Goal: Check status: Check status

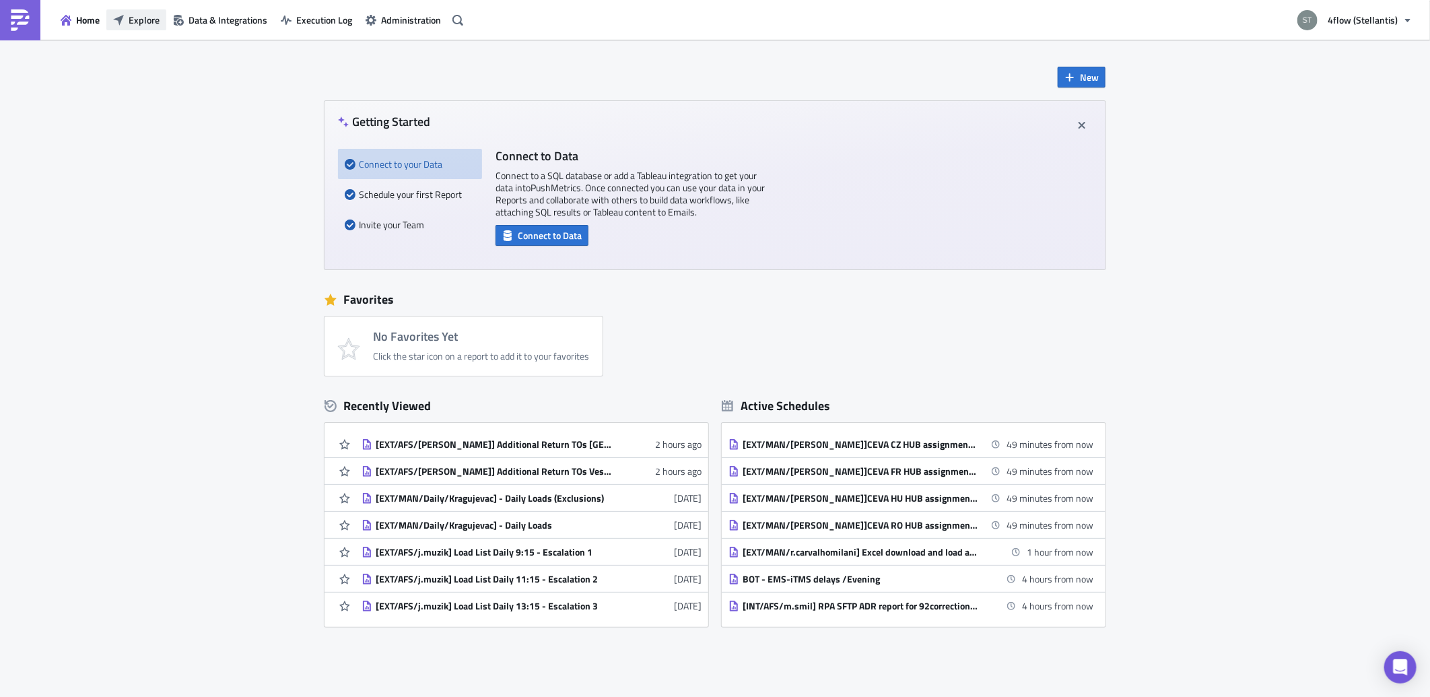
click at [149, 24] on span "Explore" at bounding box center [144, 20] width 31 height 14
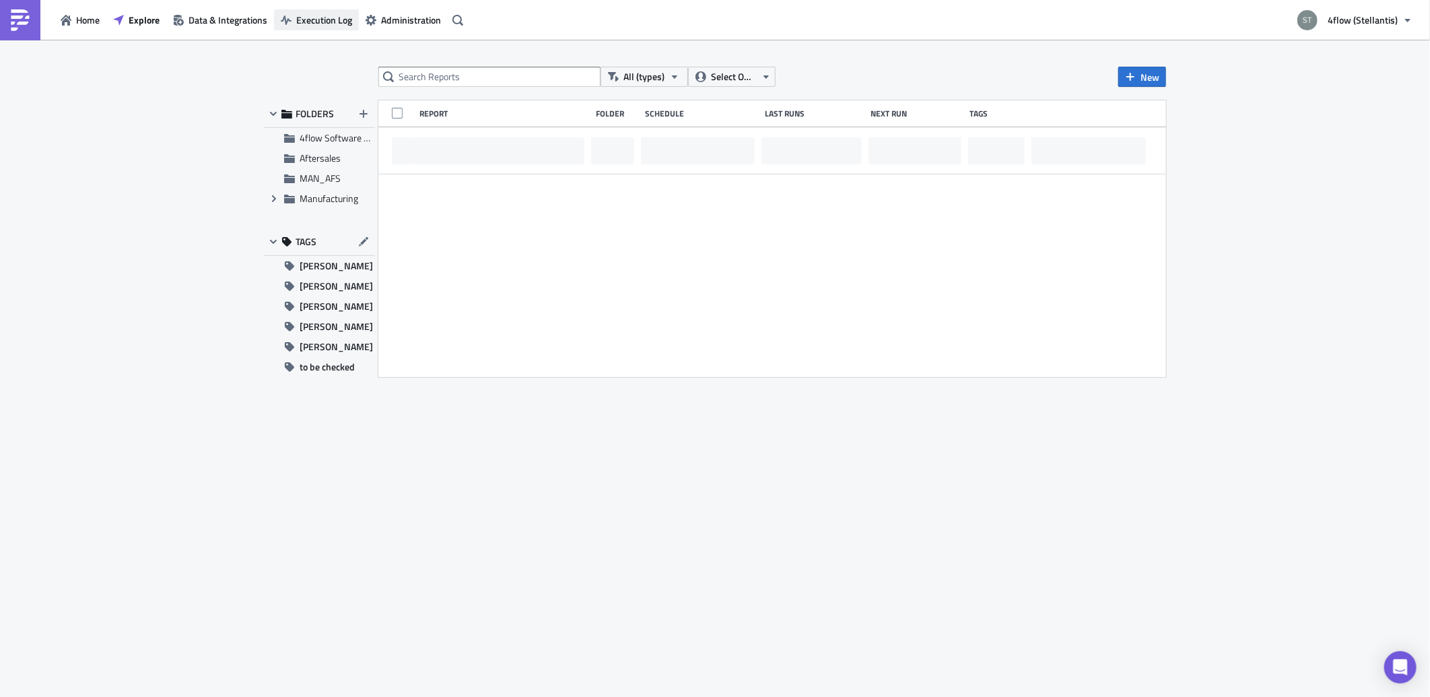
click at [327, 24] on span "Execution Log" at bounding box center [324, 20] width 56 height 14
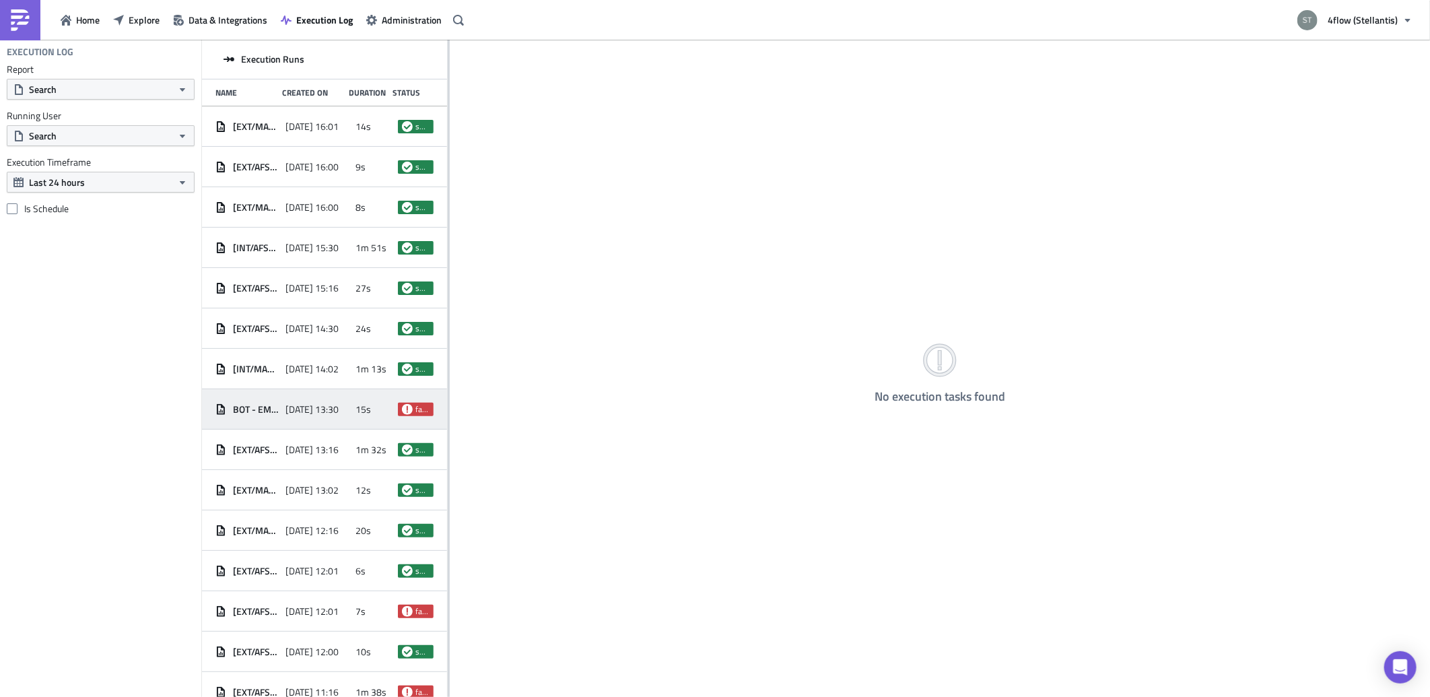
click at [319, 393] on div "BOT - EMS-iTMS delays /Afternoon [DATE] 13:30 15s failed" at bounding box center [324, 409] width 245 height 40
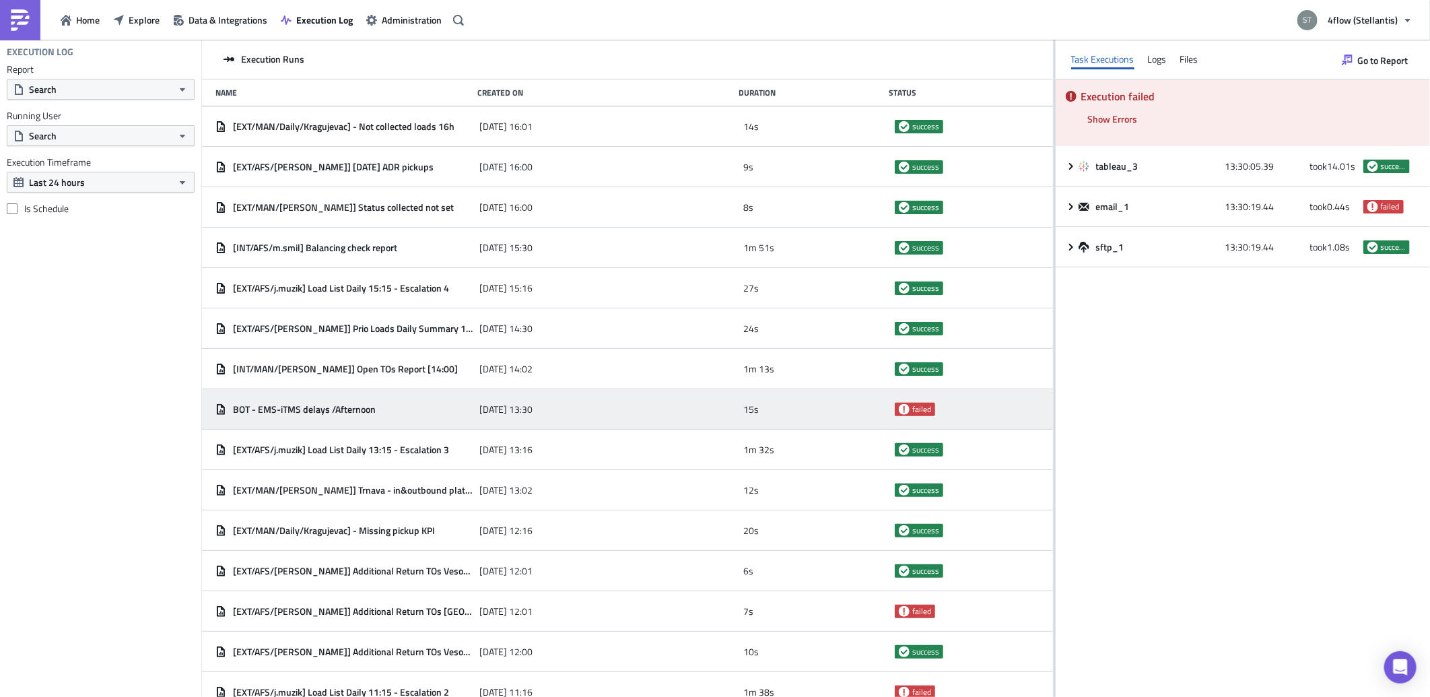
drag, startPoint x: 448, startPoint y: 275, endPoint x: 1039, endPoint y: 299, distance: 592.2
click at [1053, 299] on div at bounding box center [1054, 369] width 2 height 659
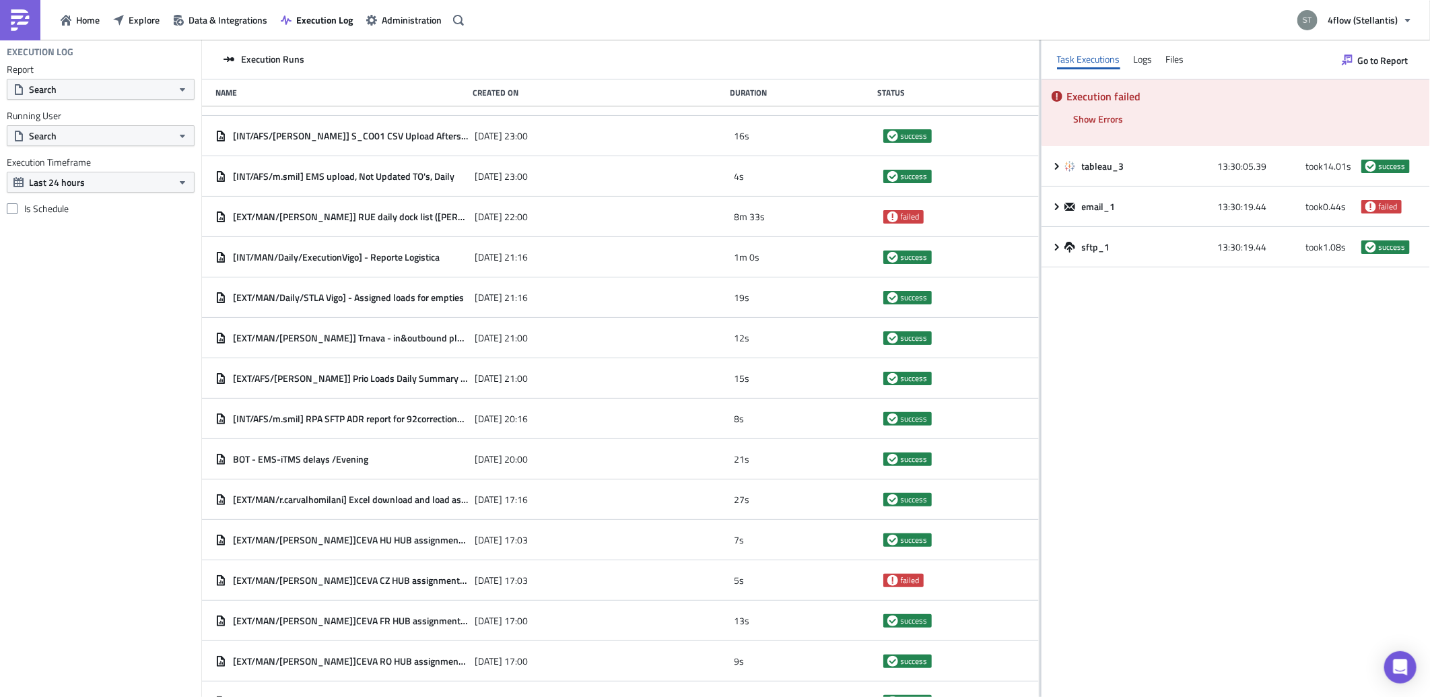
scroll to position [1766, 0]
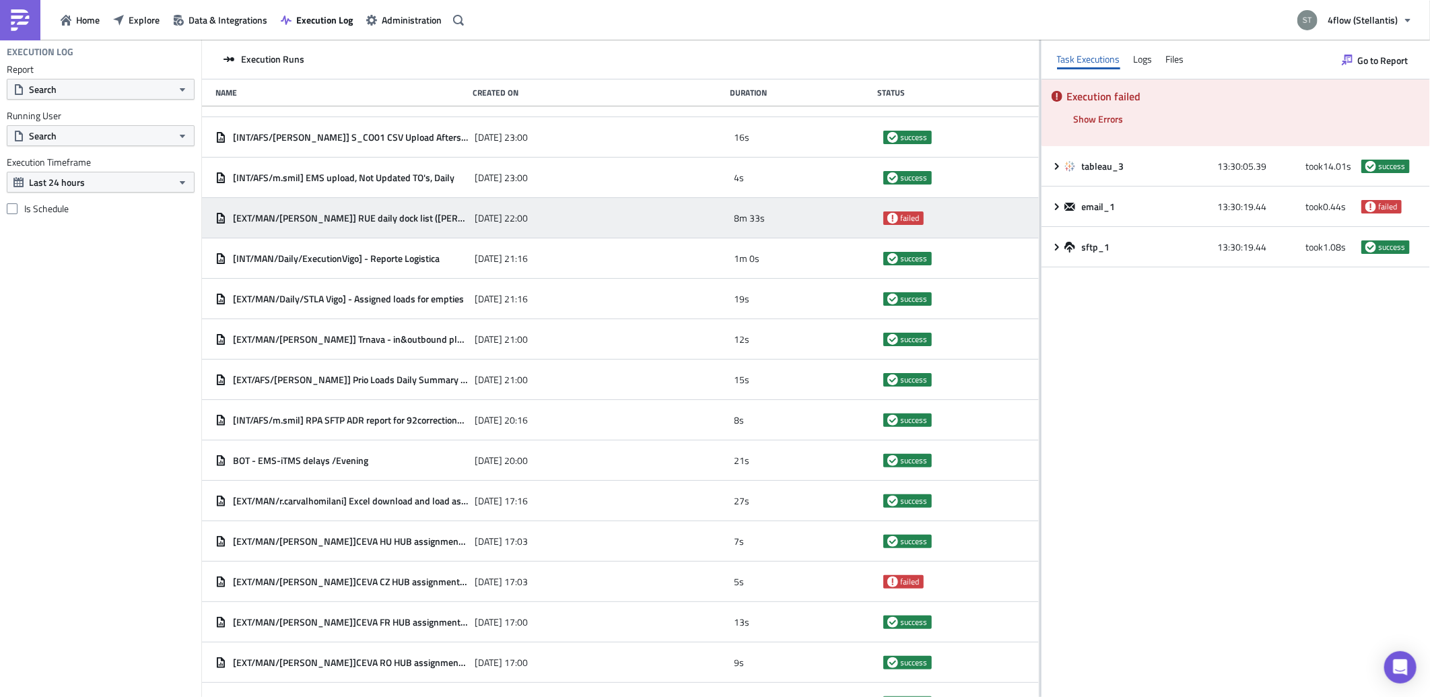
click at [429, 223] on div "[EXT/MAN/[PERSON_NAME]] RUE daily dock list ([PERSON_NAME]" at bounding box center [341, 218] width 252 height 24
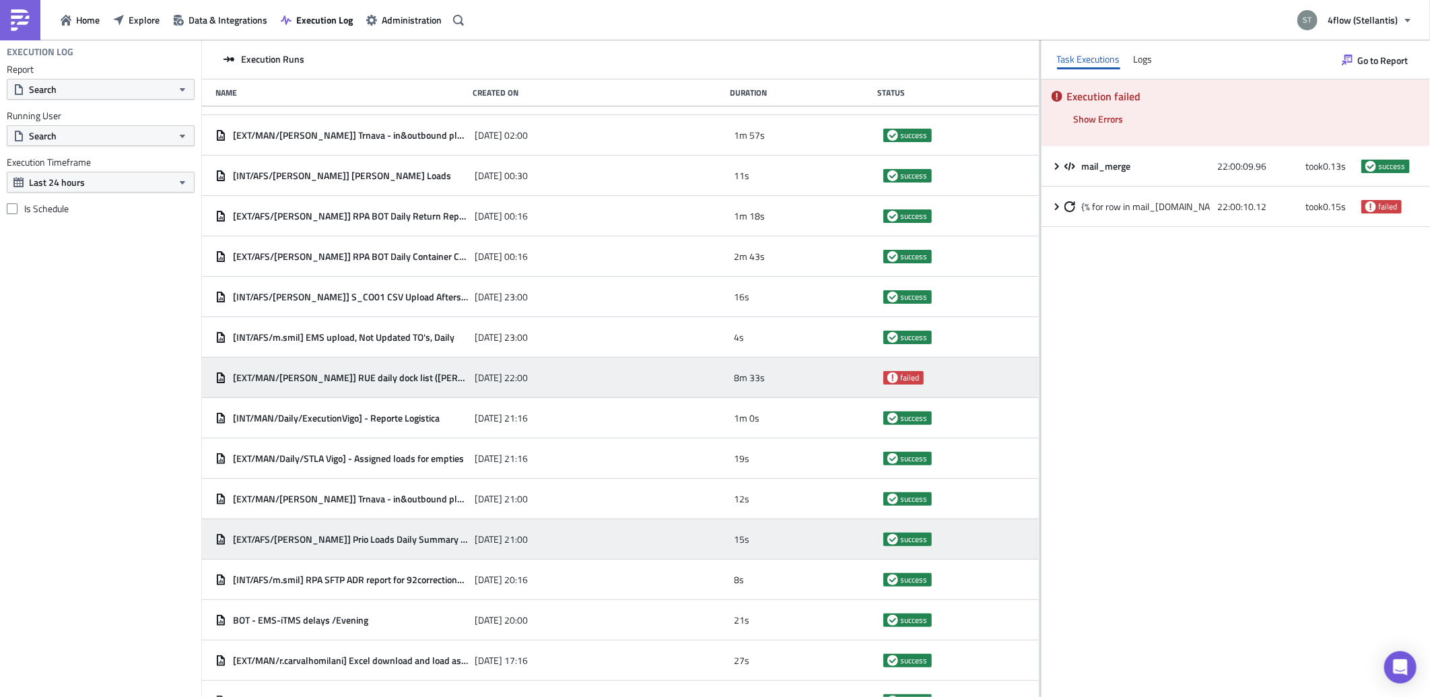
scroll to position [1542, 0]
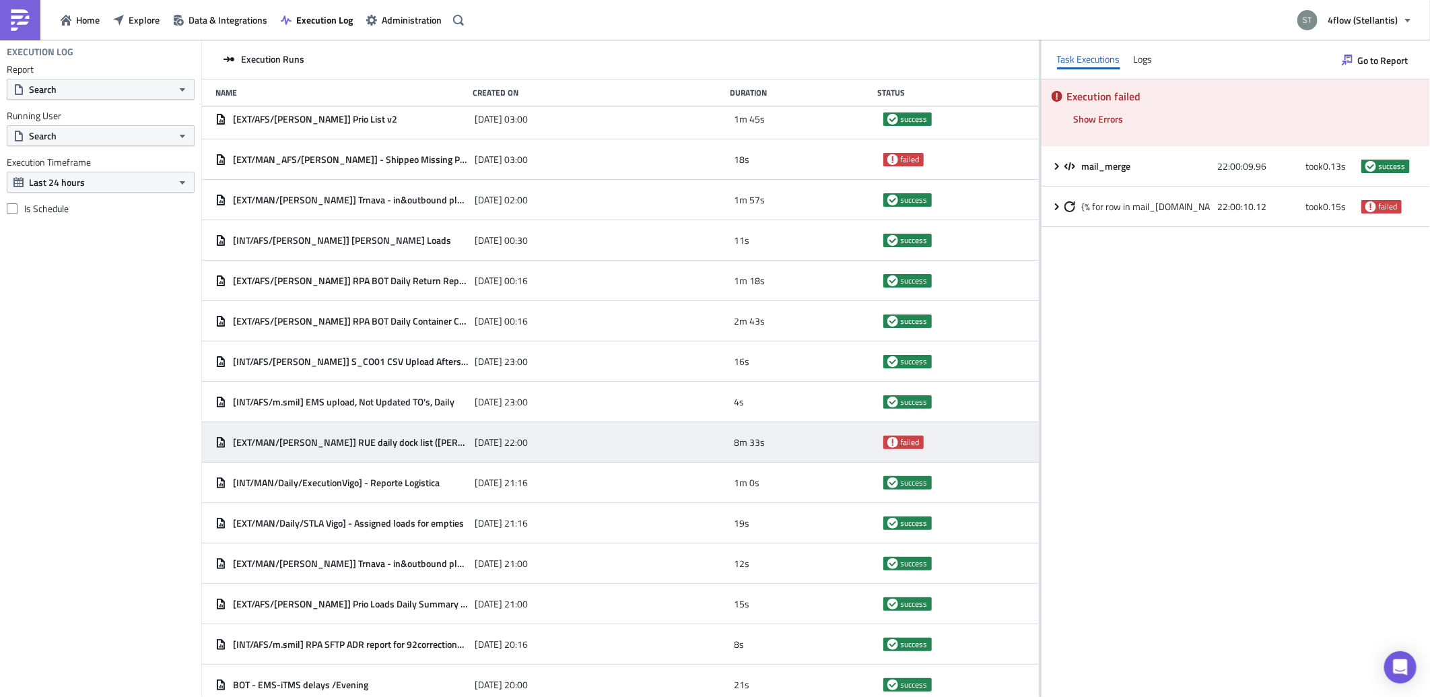
click at [1100, 130] on div "Execution failed Show Errors [DATE] 22:07:42.48 FAIL signal raised: FAIL('Table…" at bounding box center [1235, 112] width 388 height 67
click at [1101, 121] on span "Show Errors" at bounding box center [1099, 119] width 50 height 14
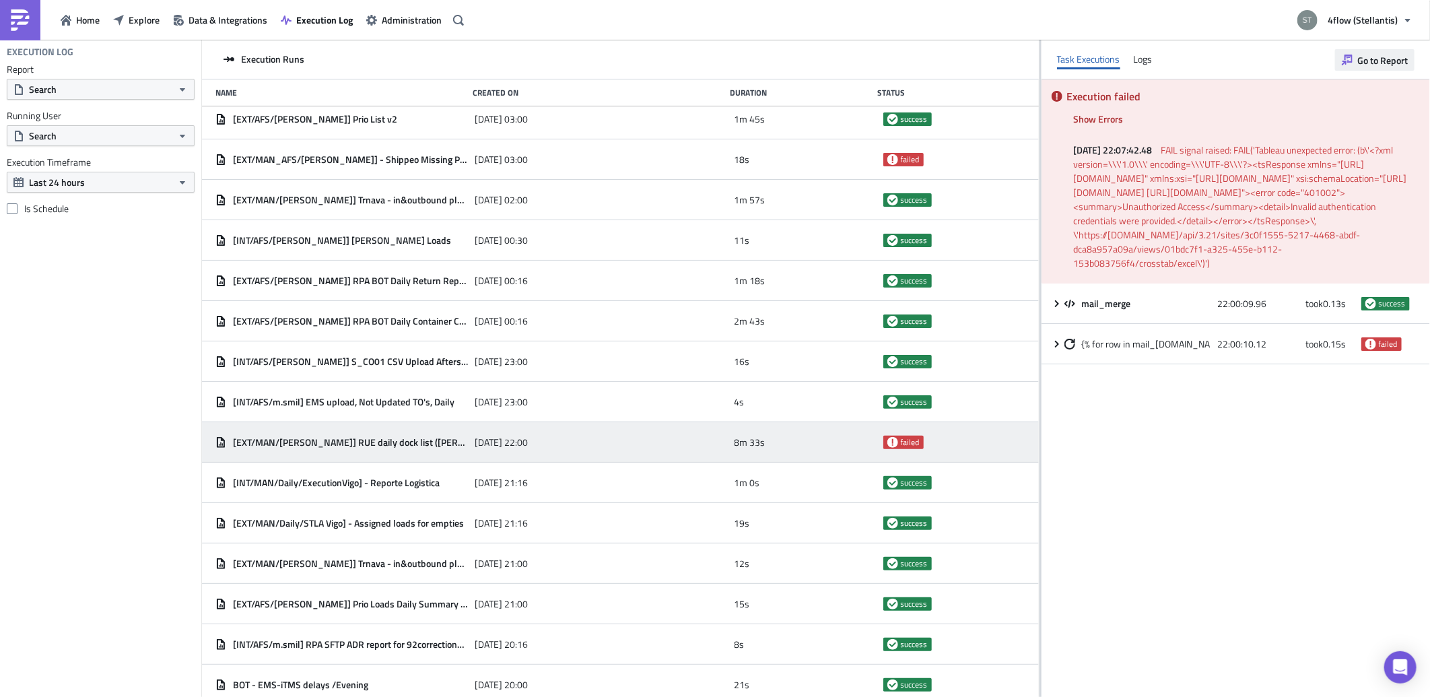
click at [1389, 61] on span "Go to Report" at bounding box center [1382, 60] width 50 height 14
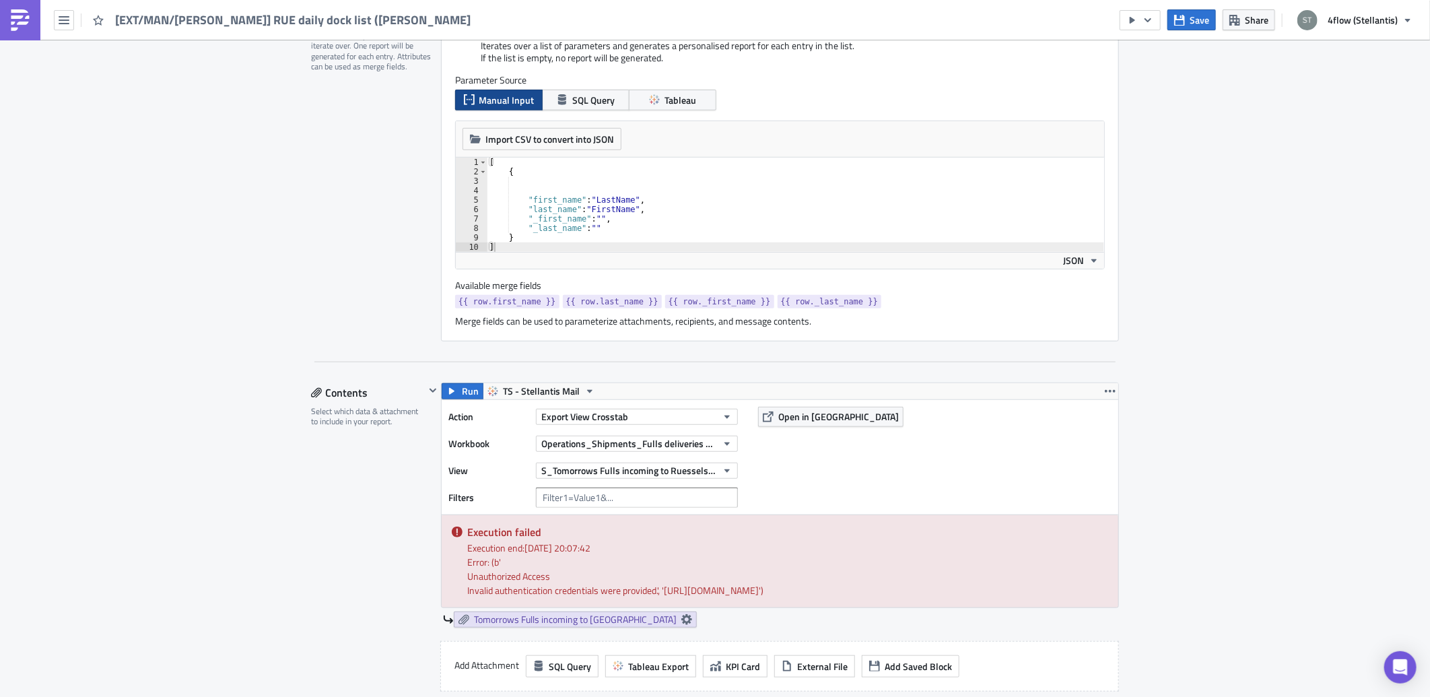
scroll to position [374, 0]
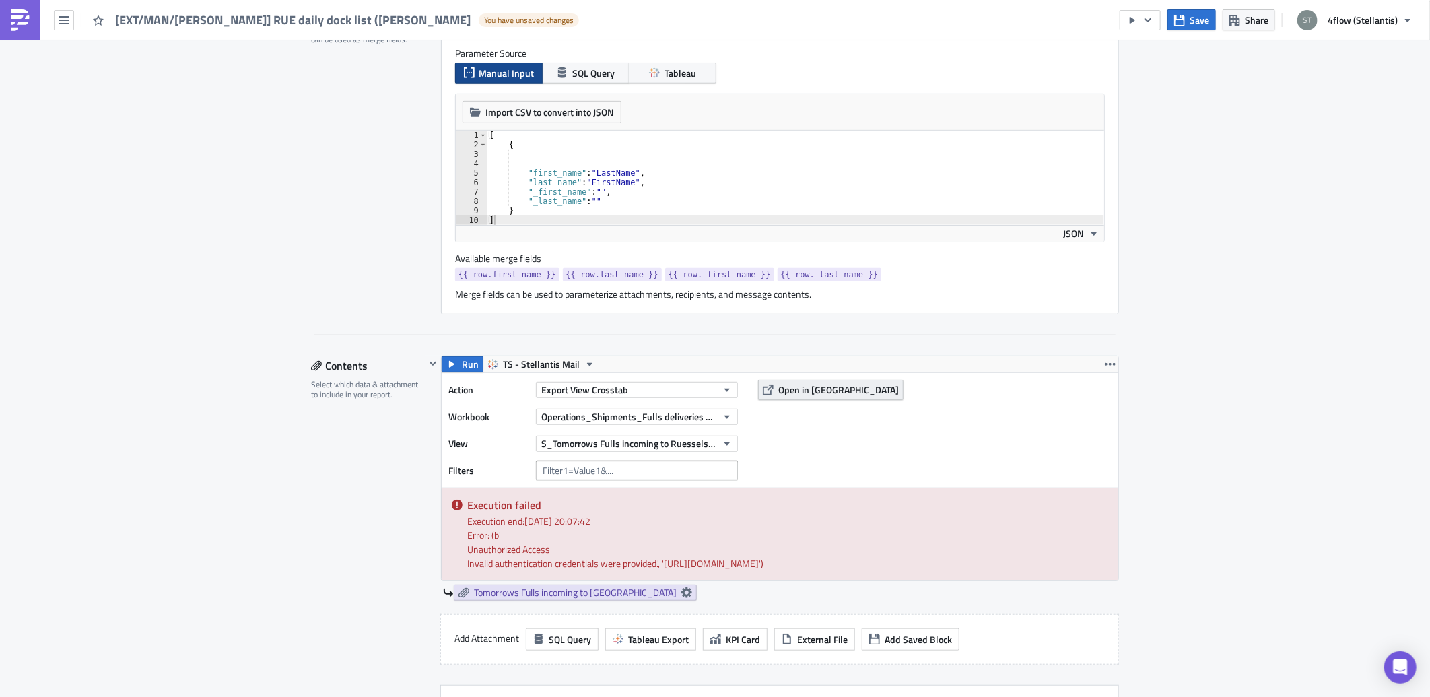
click at [786, 394] on span "Open in [GEOGRAPHIC_DATA]" at bounding box center [838, 389] width 120 height 14
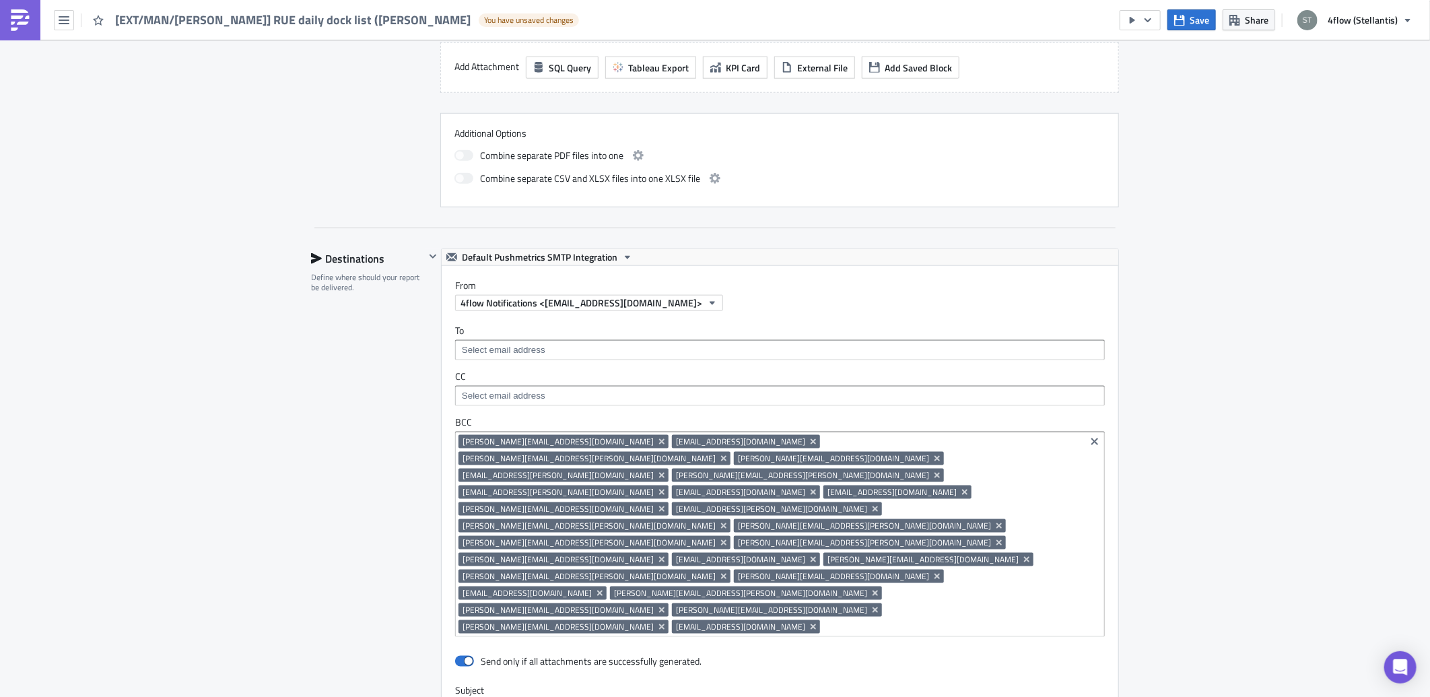
scroll to position [673, 0]
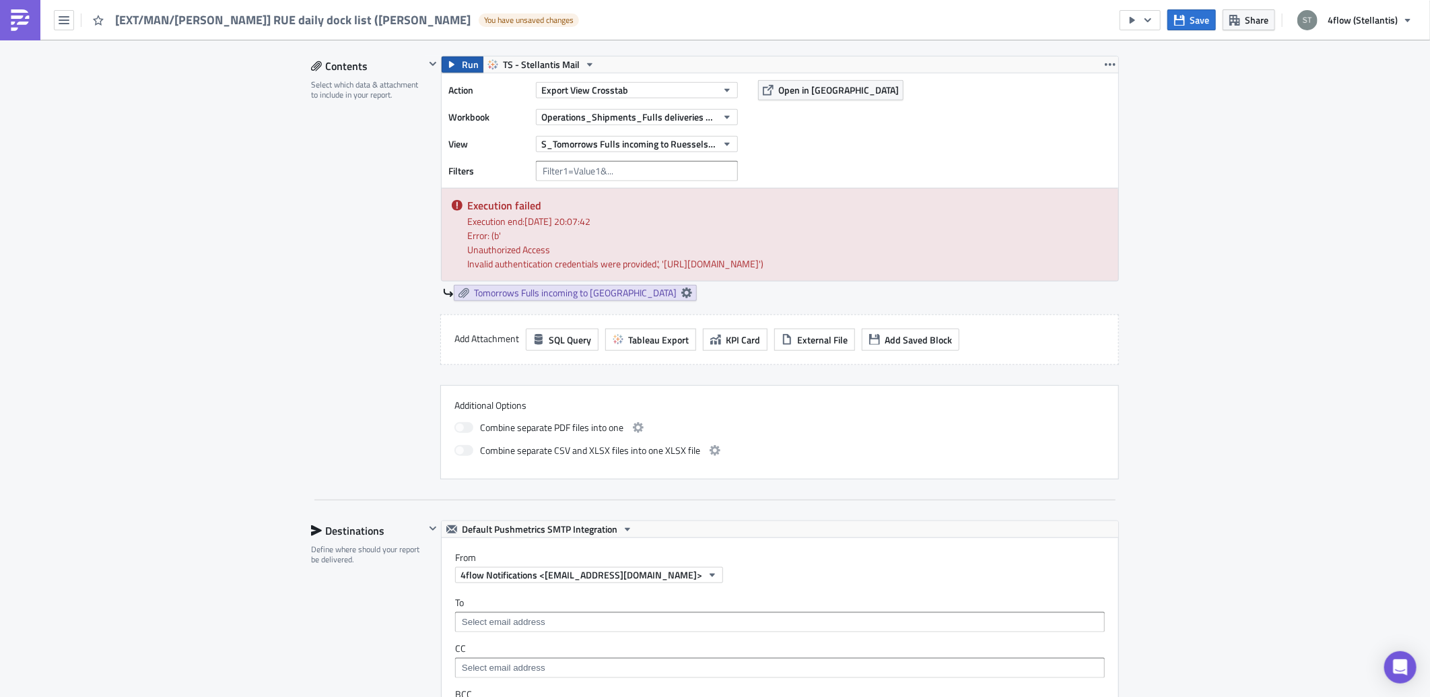
click at [462, 66] on span "Run" at bounding box center [470, 65] width 17 height 16
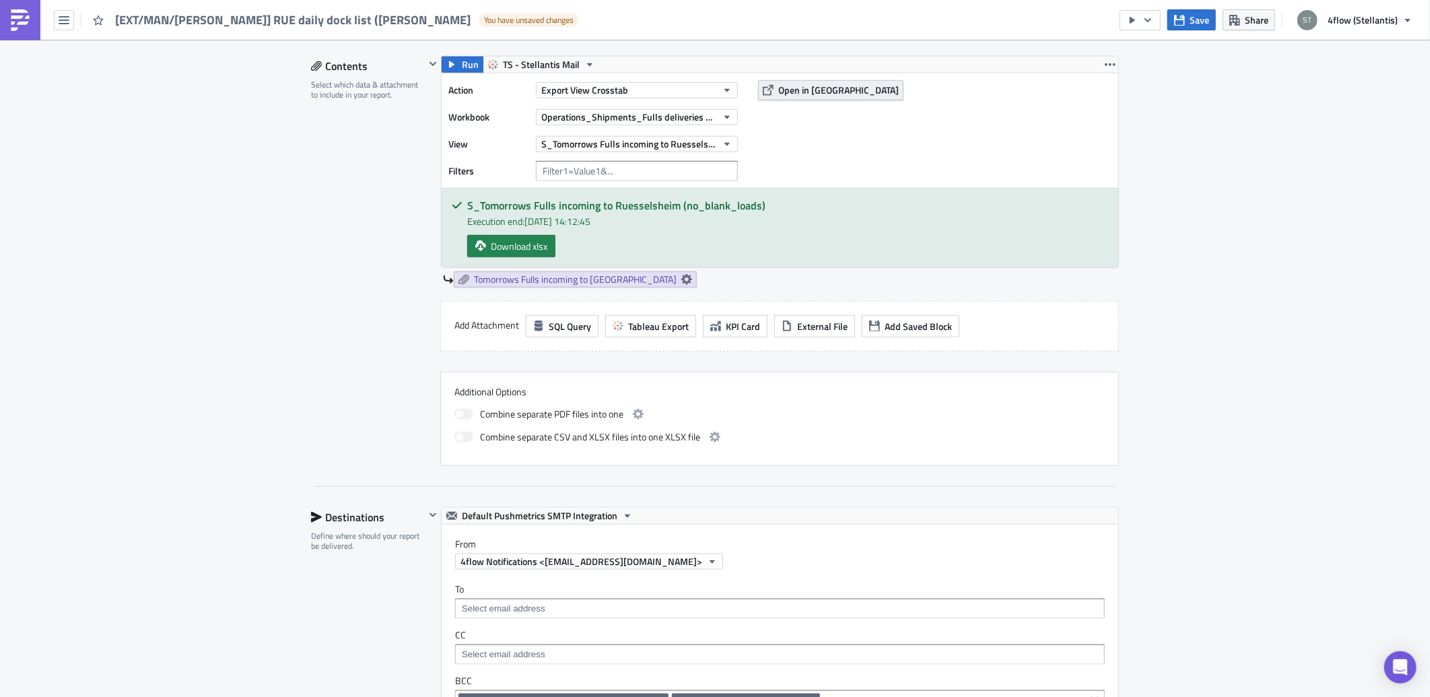
click at [784, 95] on span "Open in [GEOGRAPHIC_DATA]" at bounding box center [838, 90] width 120 height 14
